Goal: Find specific page/section: Find specific page/section

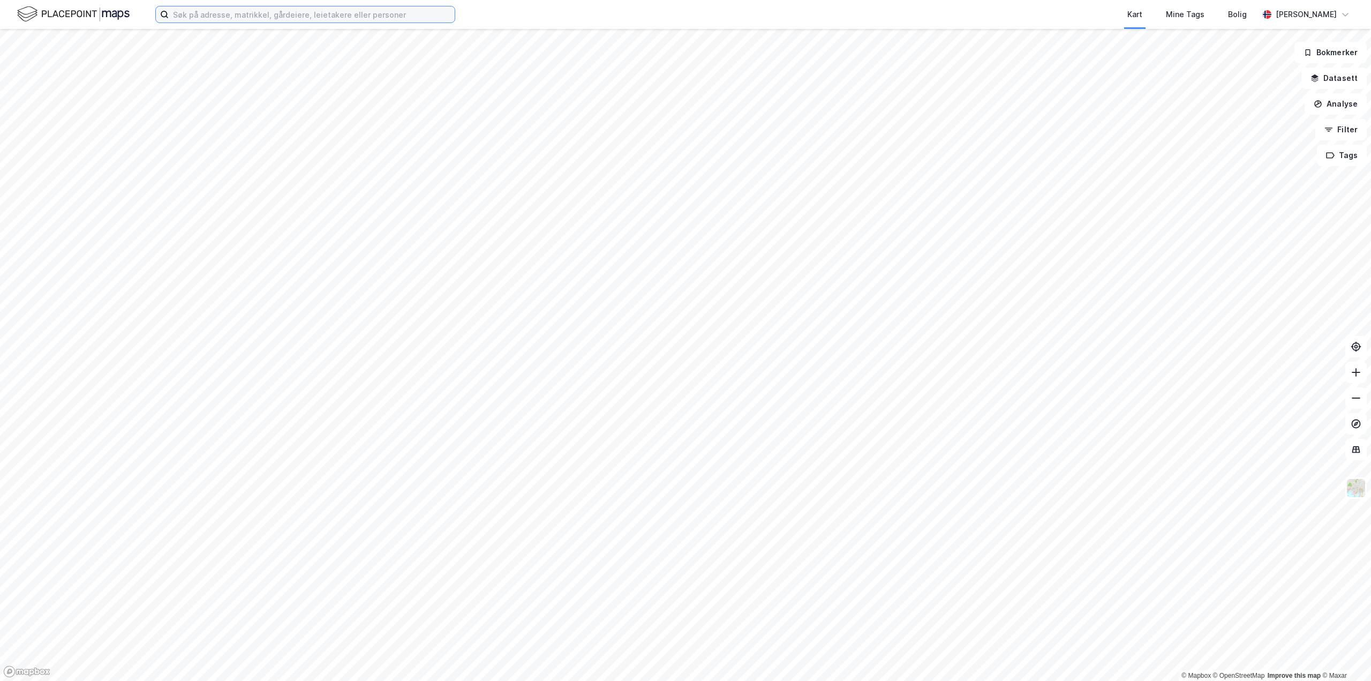
click at [253, 14] on input at bounding box center [312, 14] width 286 height 16
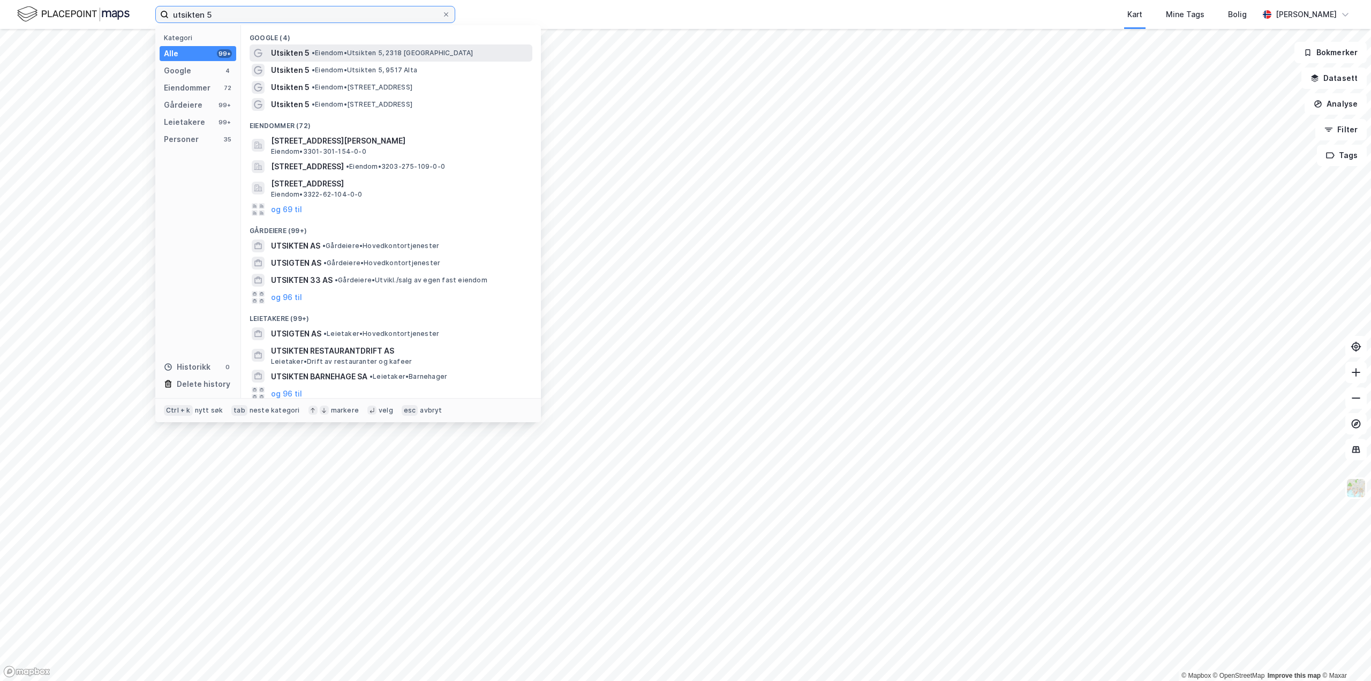
type input "utsikten 5"
click at [292, 49] on span "Utsikten 5" at bounding box center [290, 53] width 39 height 13
